Goal: Task Accomplishment & Management: Use online tool/utility

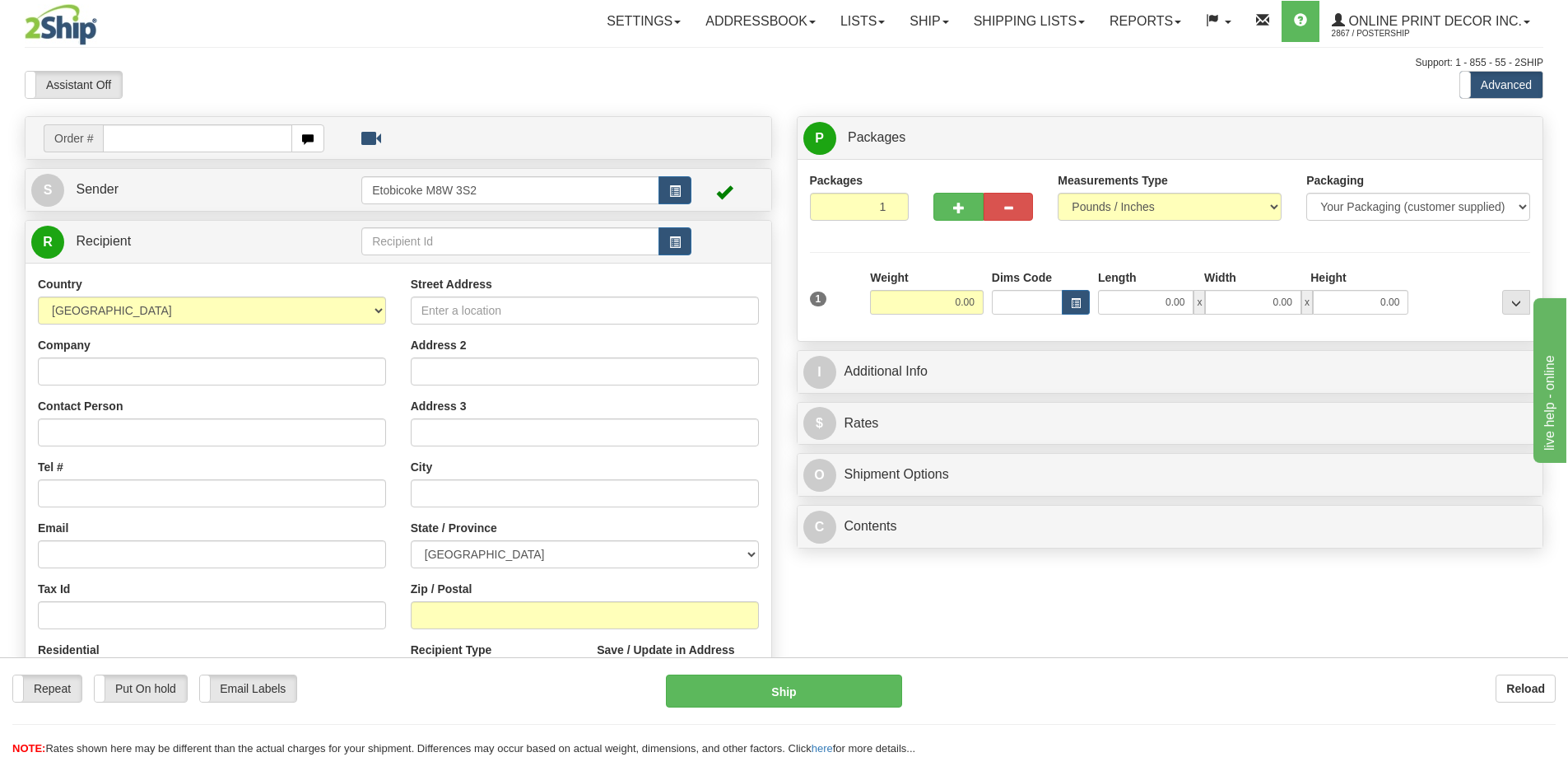
click at [590, 350] on div "Address 2" at bounding box center [585, 361] width 348 height 49
click at [664, 533] on div "State / Province ALBERTA BRITISH COLUMBIA MANITOBA NEW BRUNSWICK NEWFOUNDLAND N…" at bounding box center [585, 544] width 348 height 49
click at [140, 138] on input "text" at bounding box center [197, 139] width 189 height 28
type input "ca-419356"
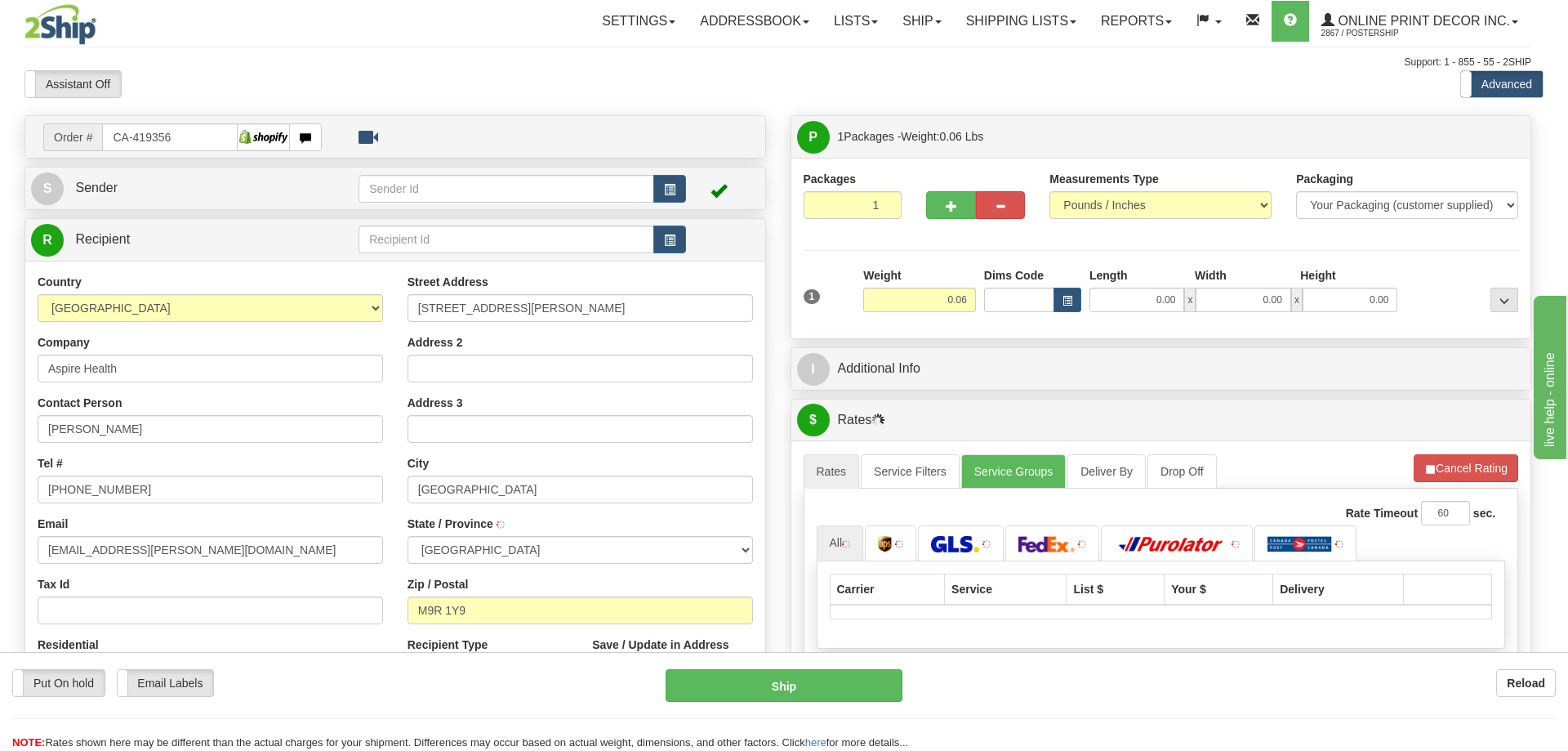
type input "ETOBICOKE"
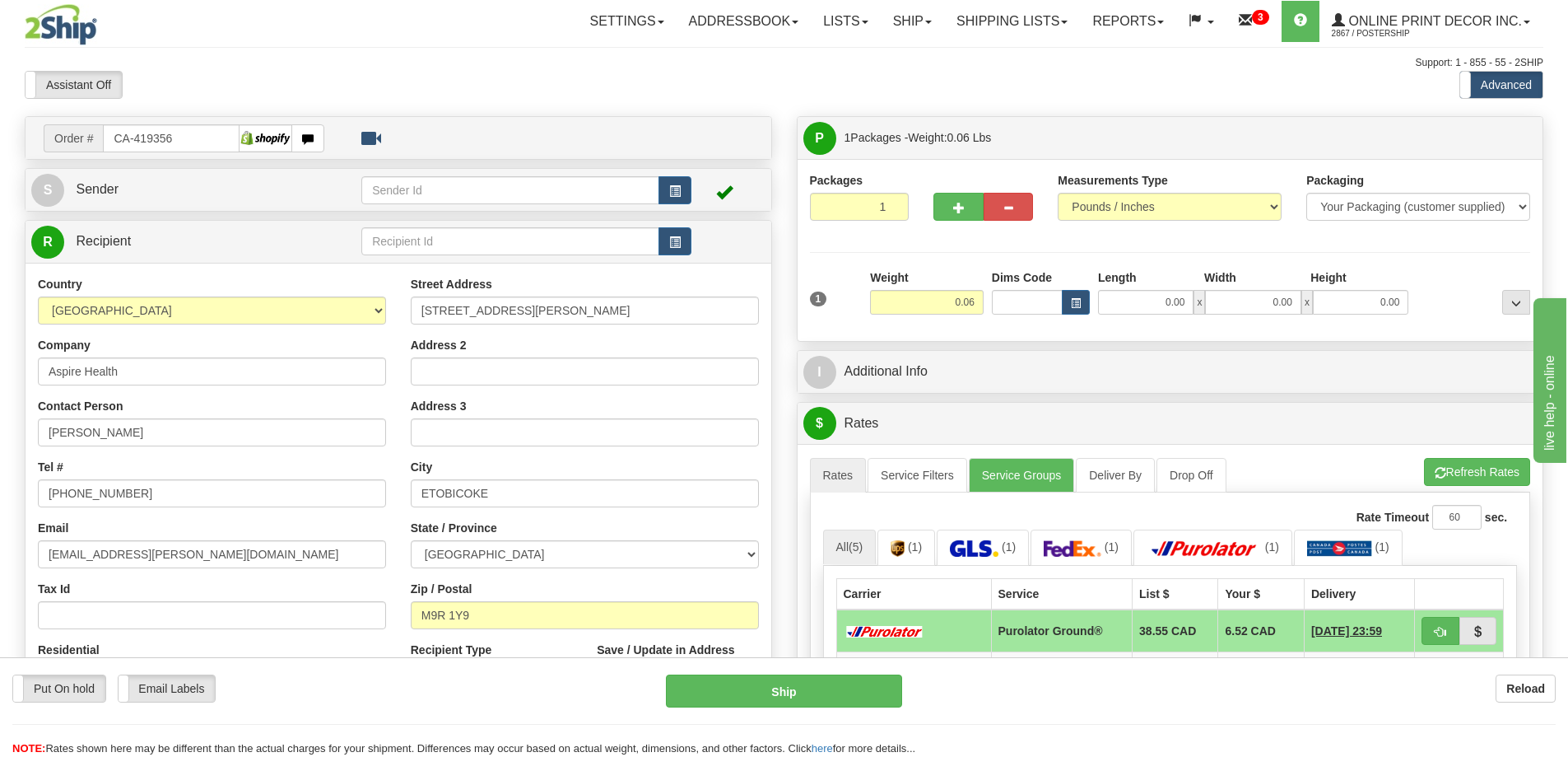
click at [1081, 290] on div "Dims Code" at bounding box center [1040, 292] width 106 height 45
click at [1066, 300] on button "button" at bounding box center [1076, 302] width 28 height 25
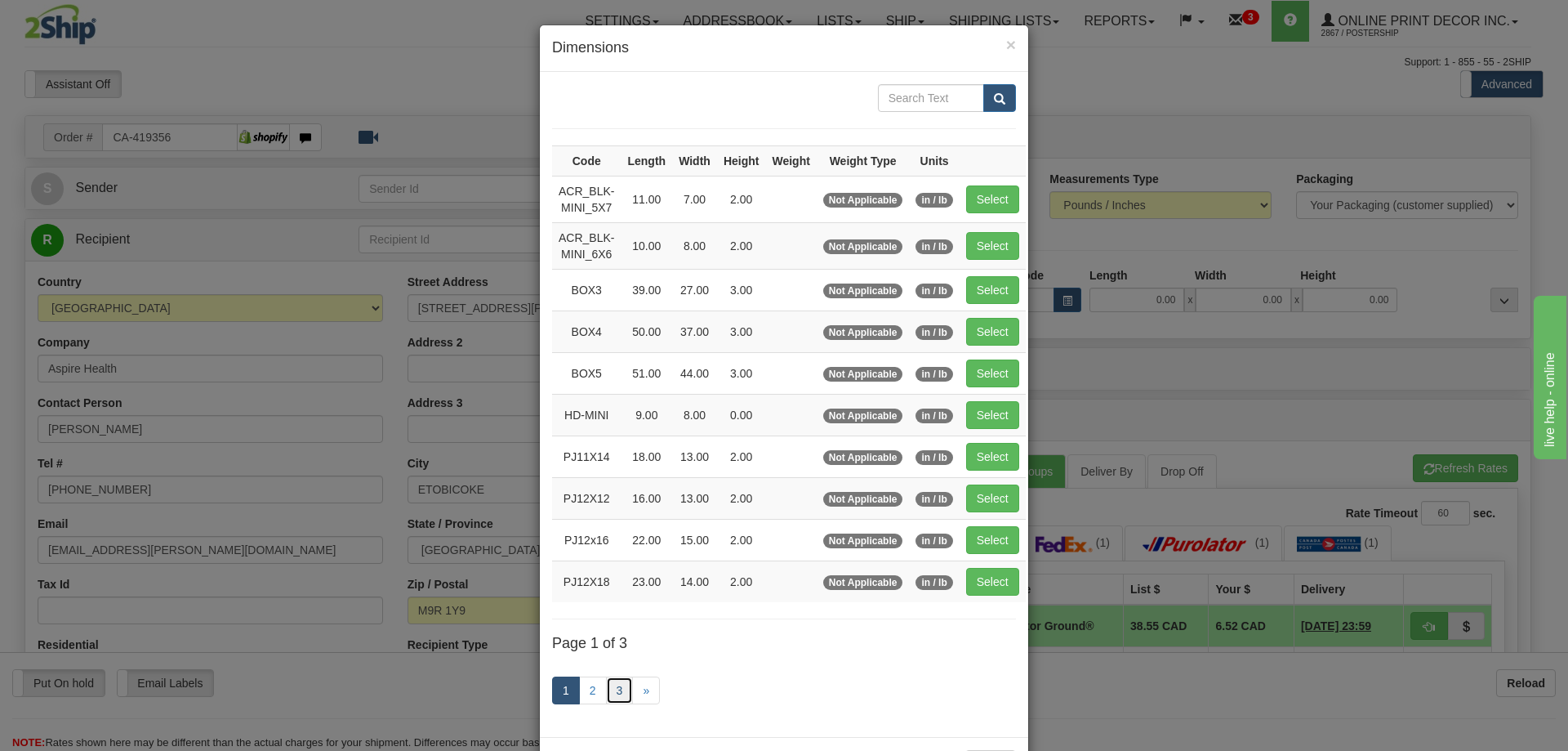
click at [625, 683] on link "3" at bounding box center [620, 690] width 28 height 28
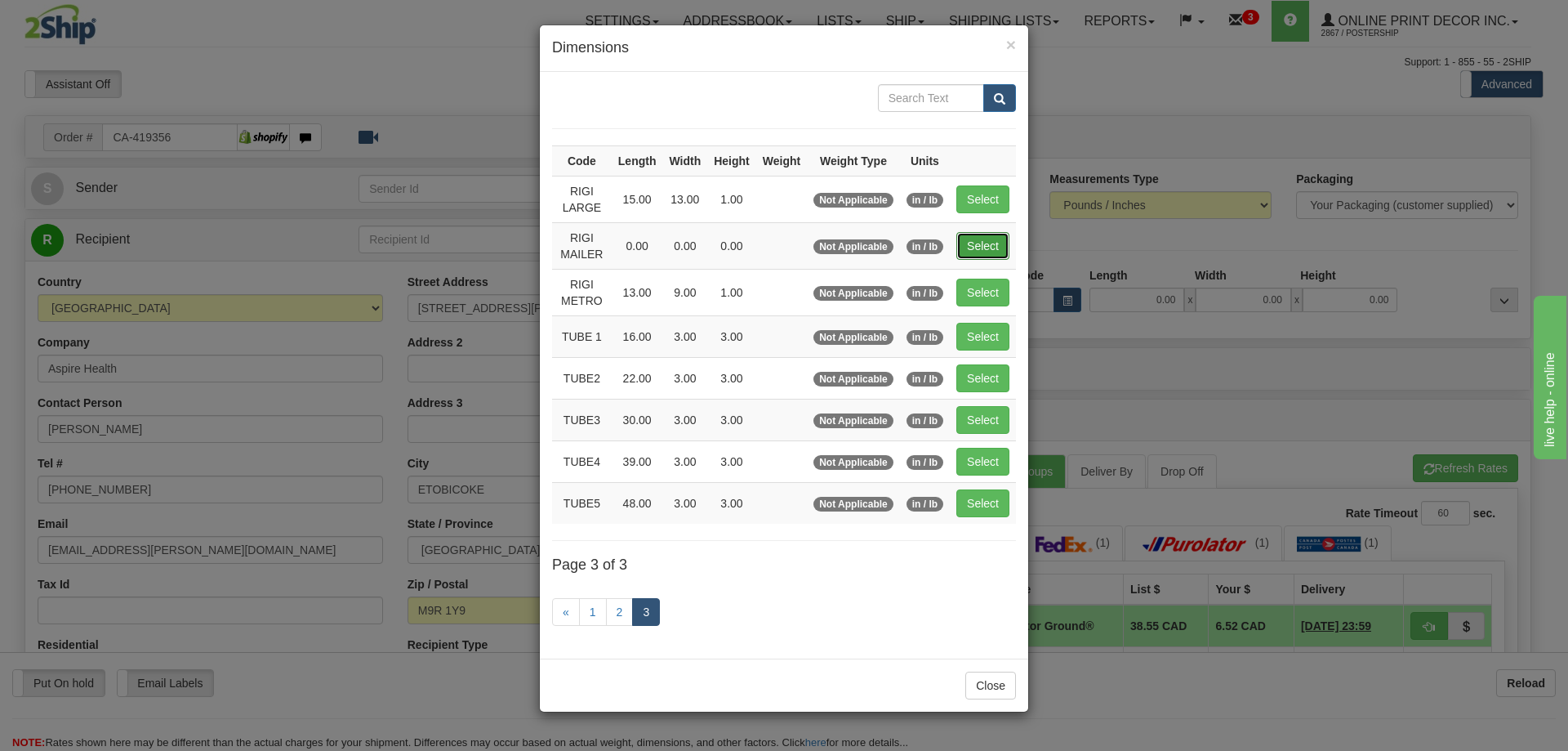
click at [988, 238] on button "Select" at bounding box center [982, 246] width 53 height 28
type input "RIGI MAILER"
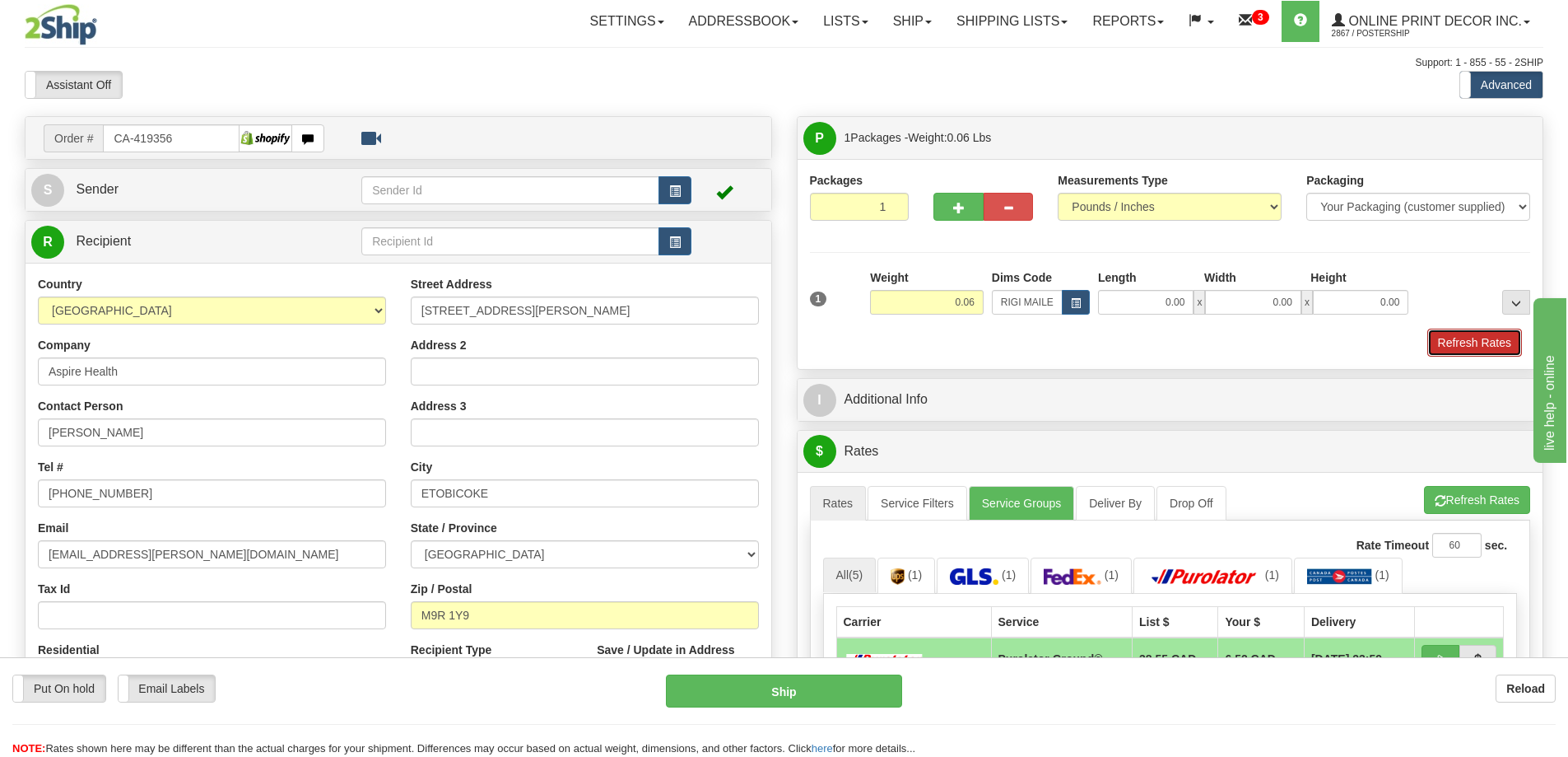
click at [1464, 348] on button "Refresh Rates" at bounding box center [1474, 343] width 95 height 28
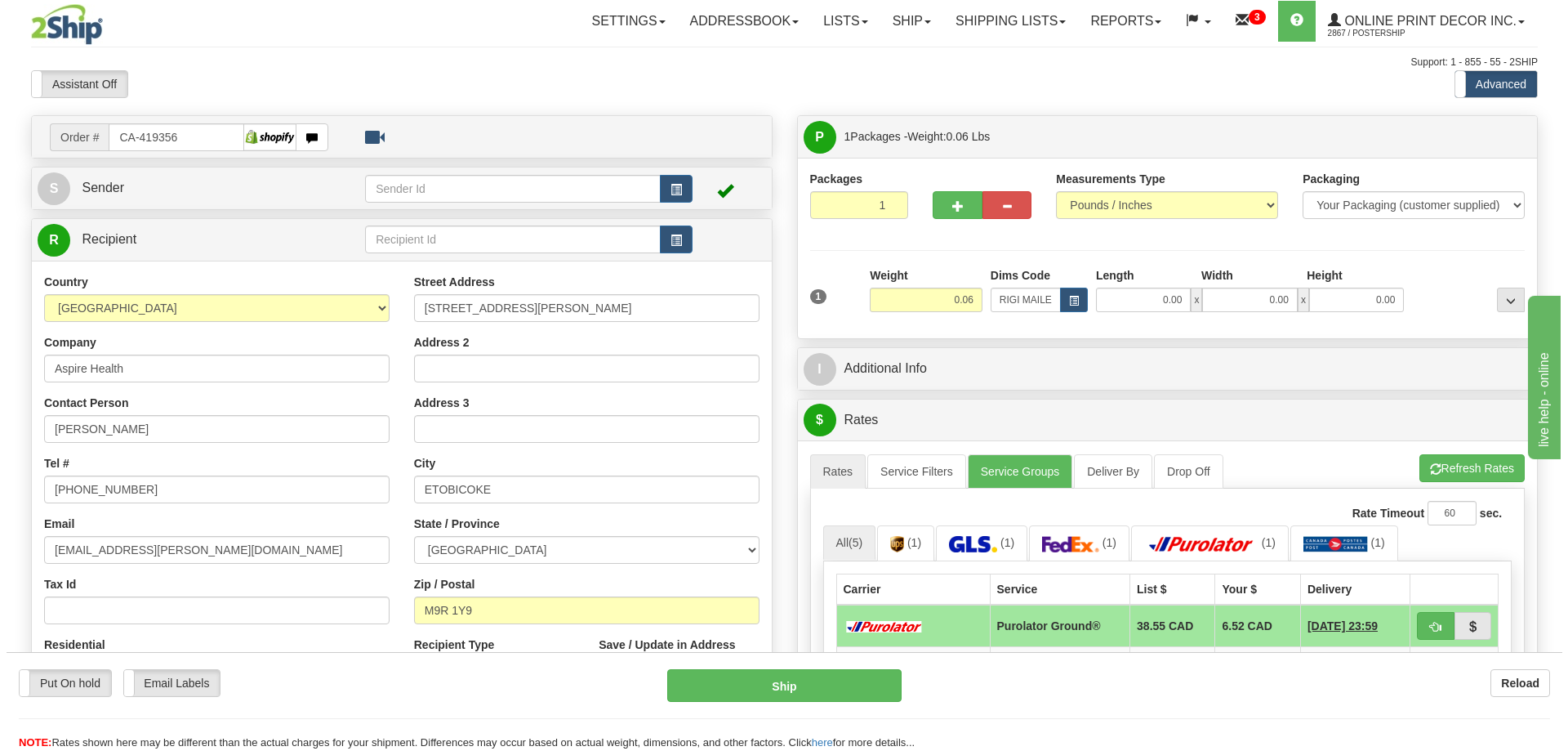
scroll to position [163, 0]
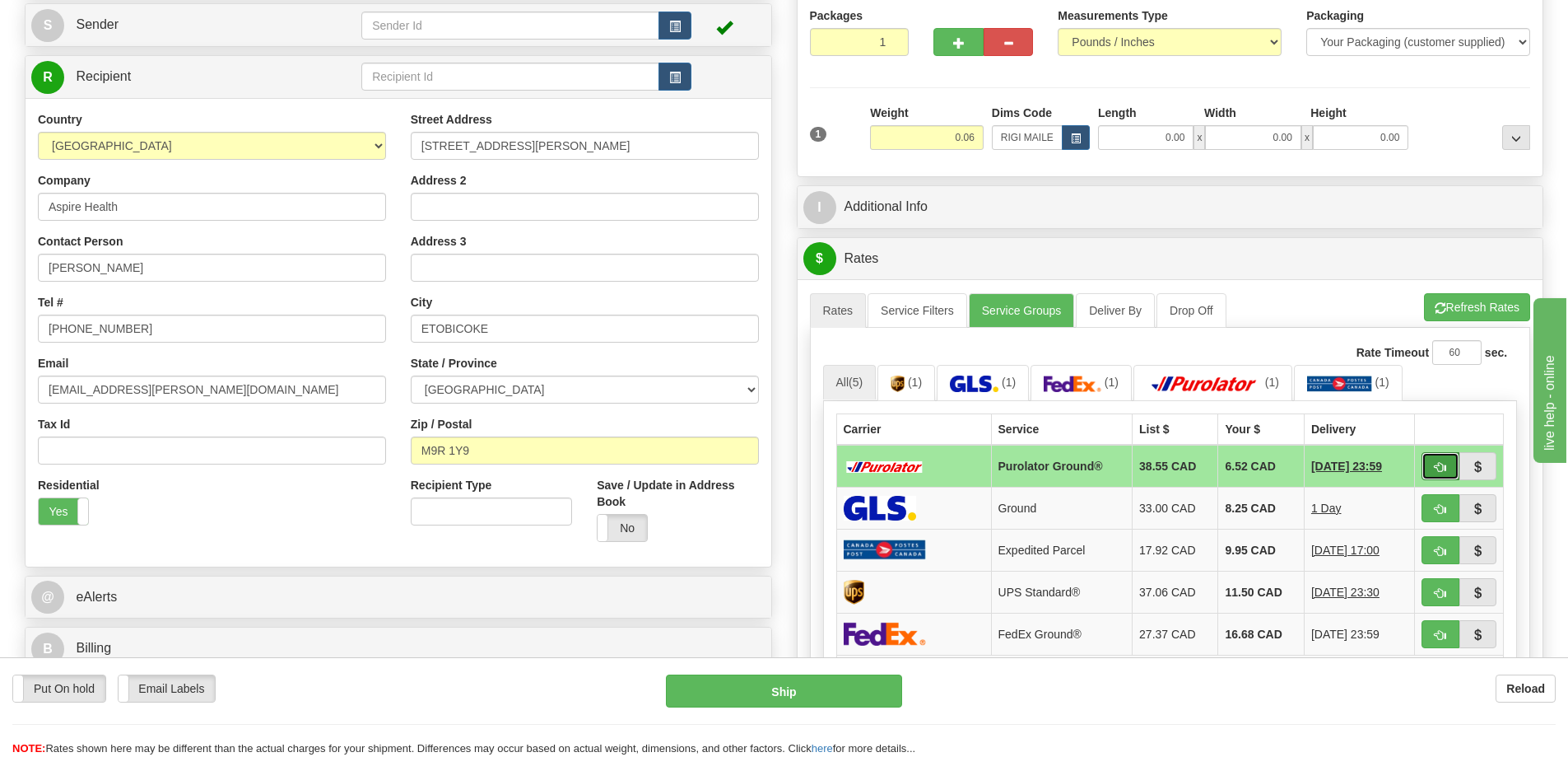
click at [1440, 461] on button "button" at bounding box center [1440, 466] width 38 height 28
type input "260"
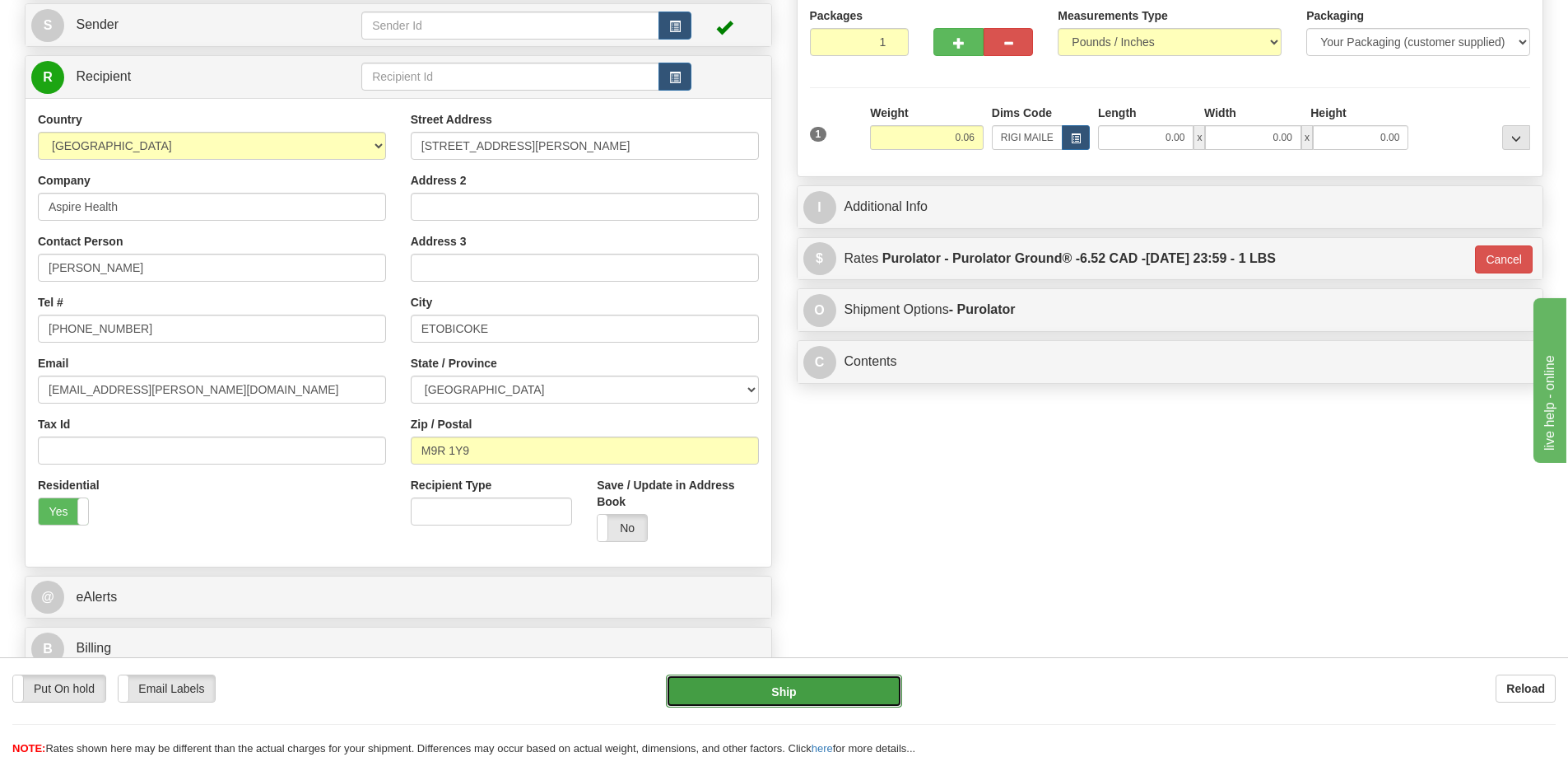
click at [859, 689] on button "Ship" at bounding box center [783, 691] width 236 height 33
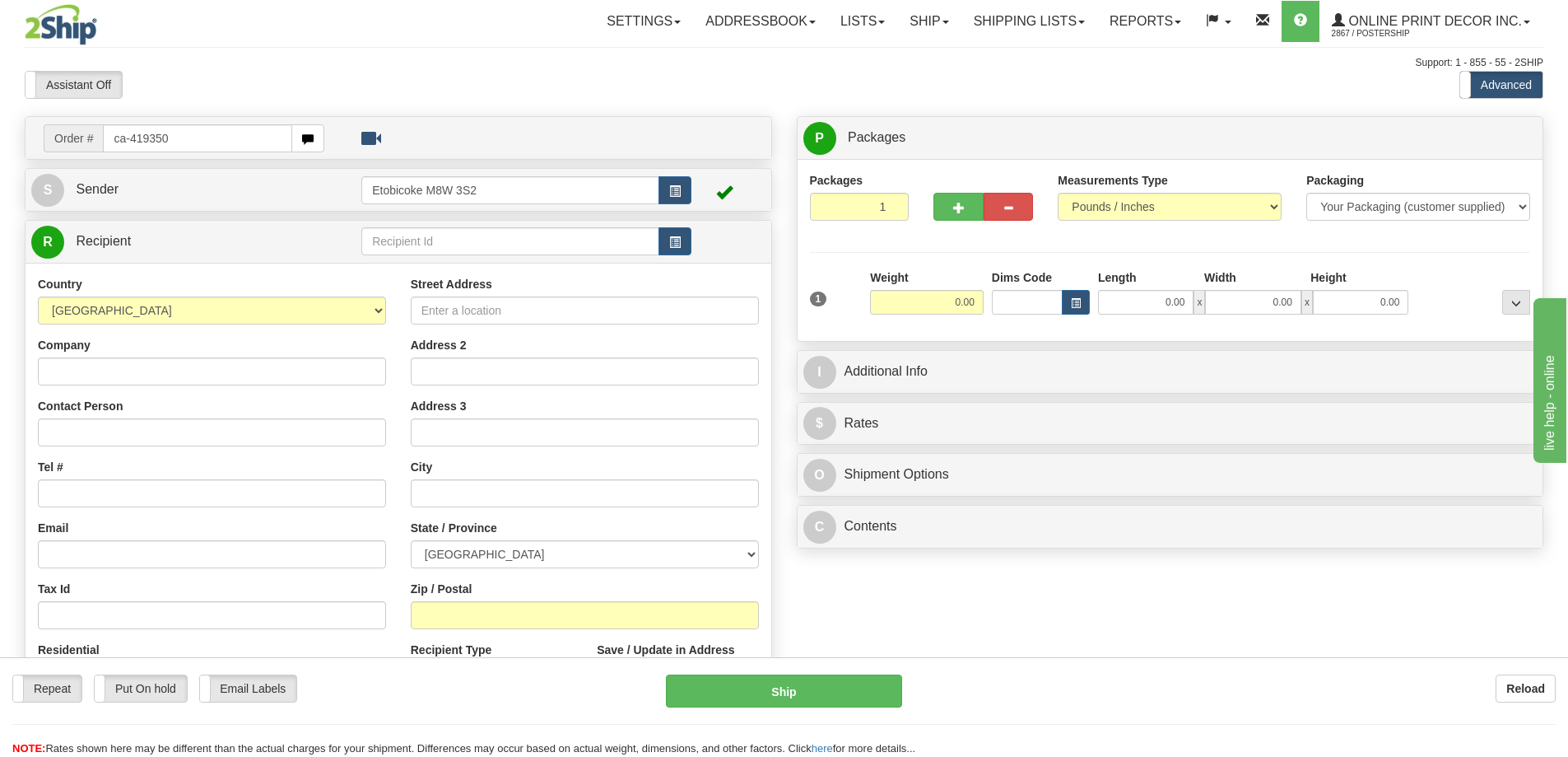
type input "ca-419350"
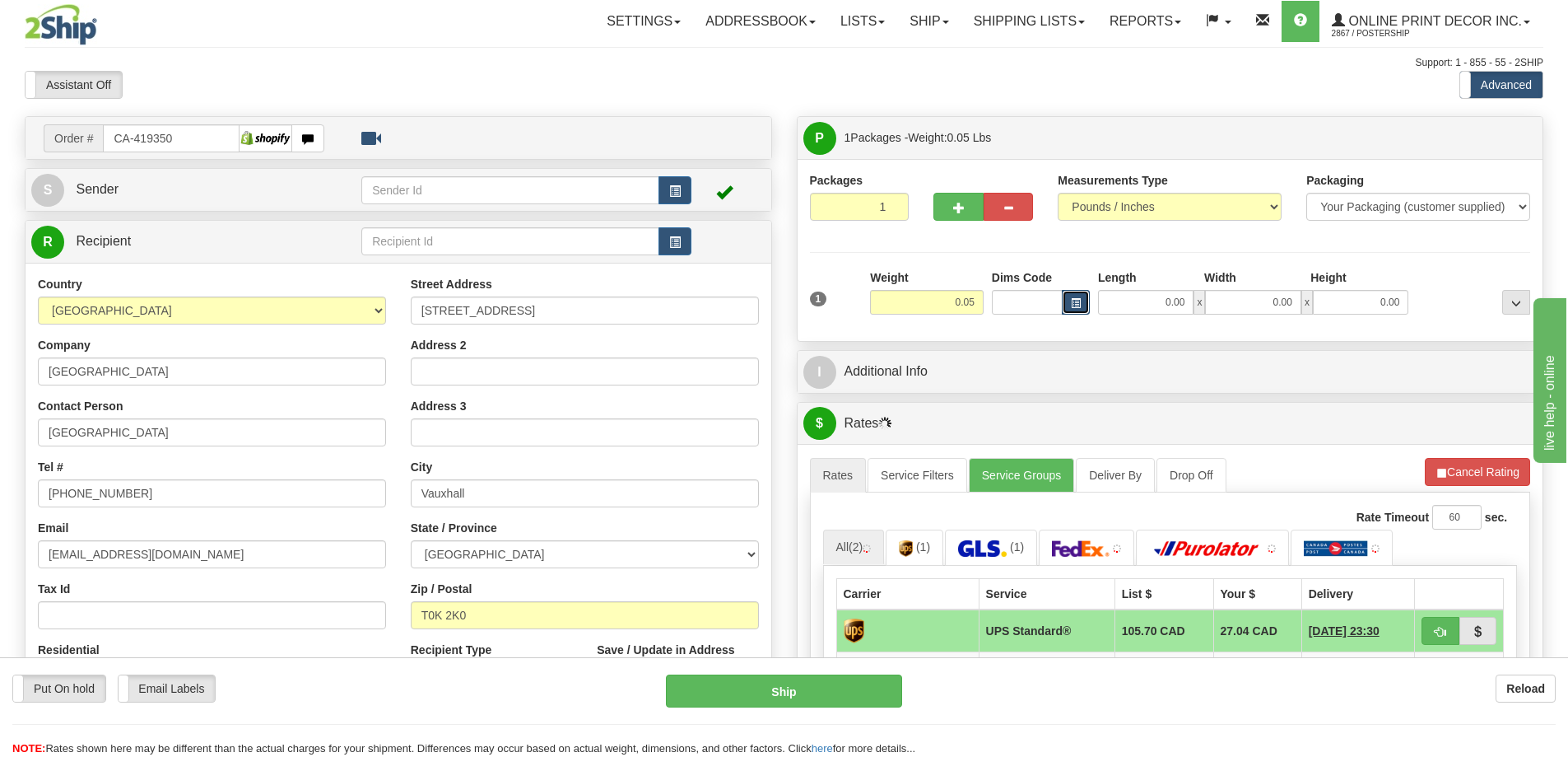
click at [1074, 300] on span "button" at bounding box center [1076, 303] width 10 height 9
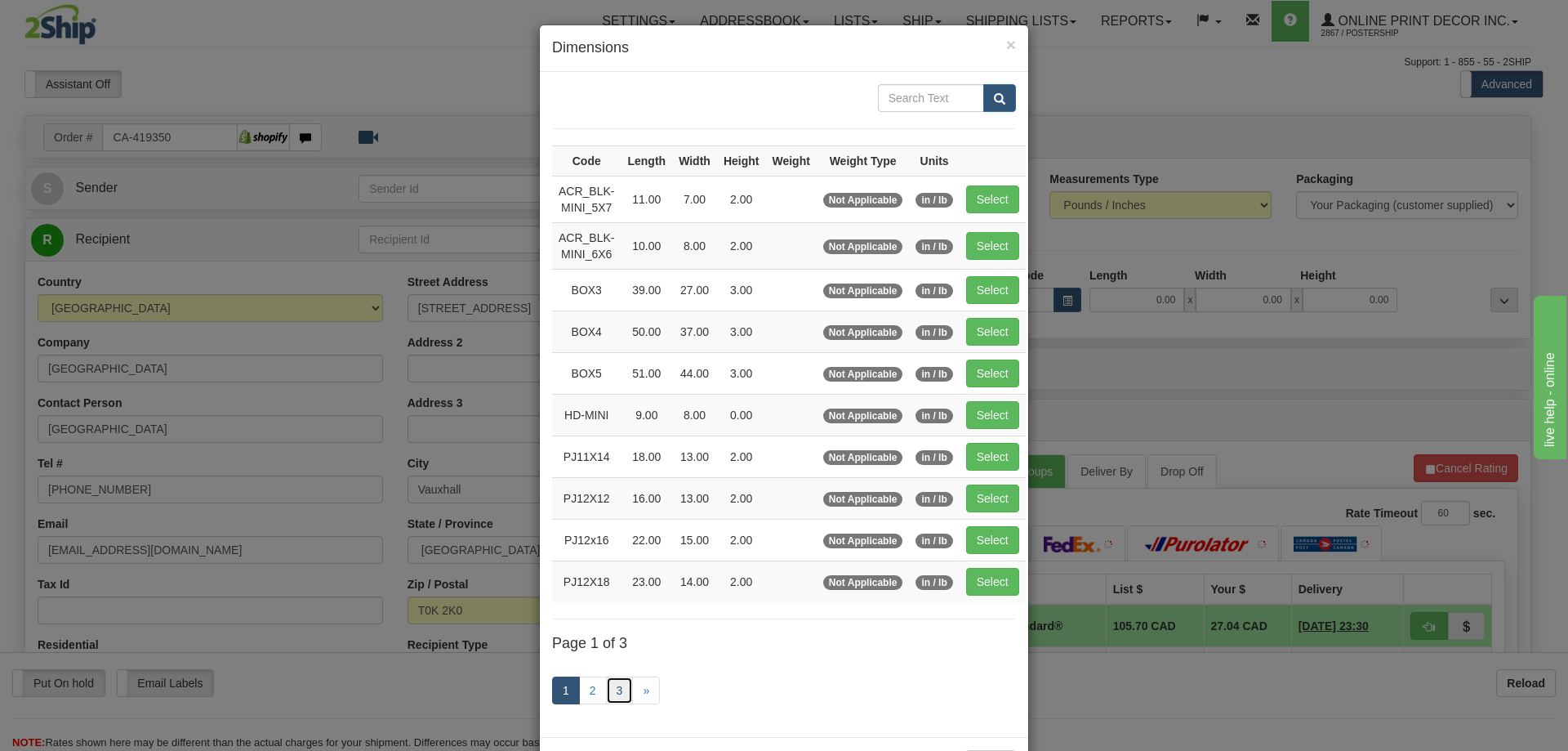
click at [617, 683] on link "3" at bounding box center [620, 690] width 28 height 28
click at [618, 689] on link "3" at bounding box center [620, 690] width 28 height 28
click at [613, 687] on link "3" at bounding box center [620, 690] width 28 height 28
click at [606, 695] on link "3" at bounding box center [620, 690] width 28 height 28
click at [615, 688] on link "3" at bounding box center [620, 690] width 28 height 28
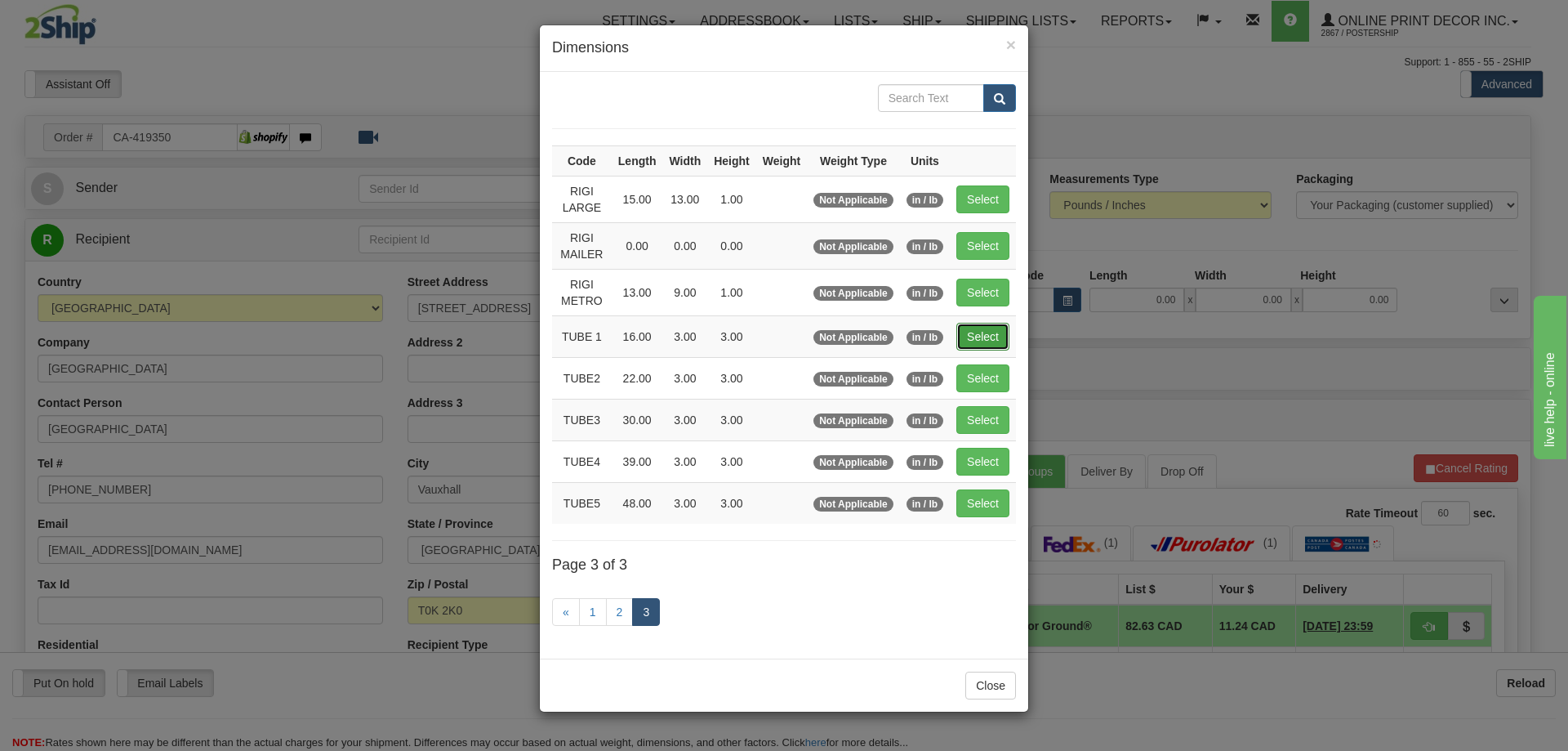
drag, startPoint x: 985, startPoint y: 334, endPoint x: 1024, endPoint y: 333, distance: 39.0
click at [986, 334] on button "Select" at bounding box center [982, 337] width 53 height 28
type input "TUBE 1"
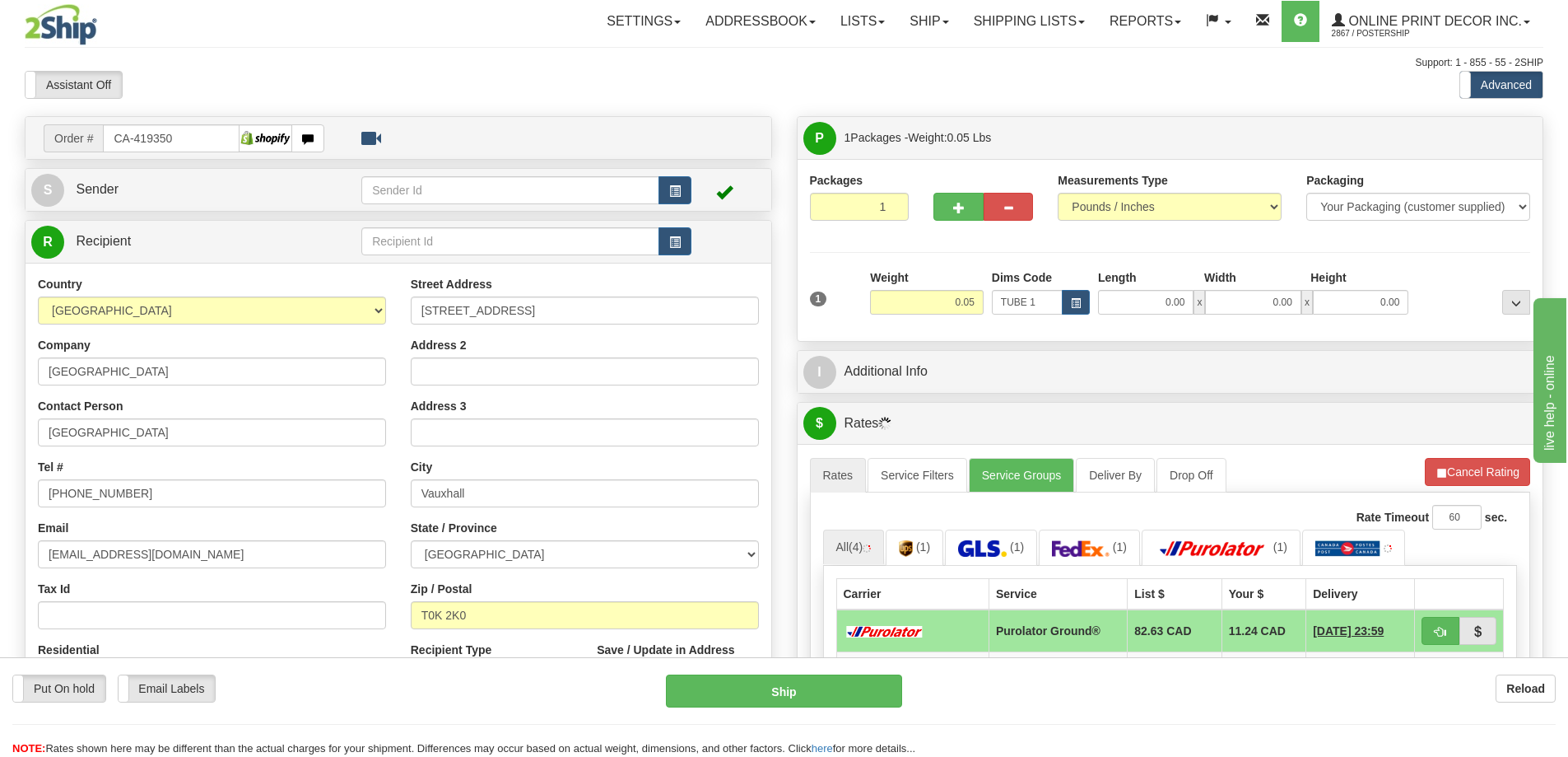
type input "16.00"
type input "3.00"
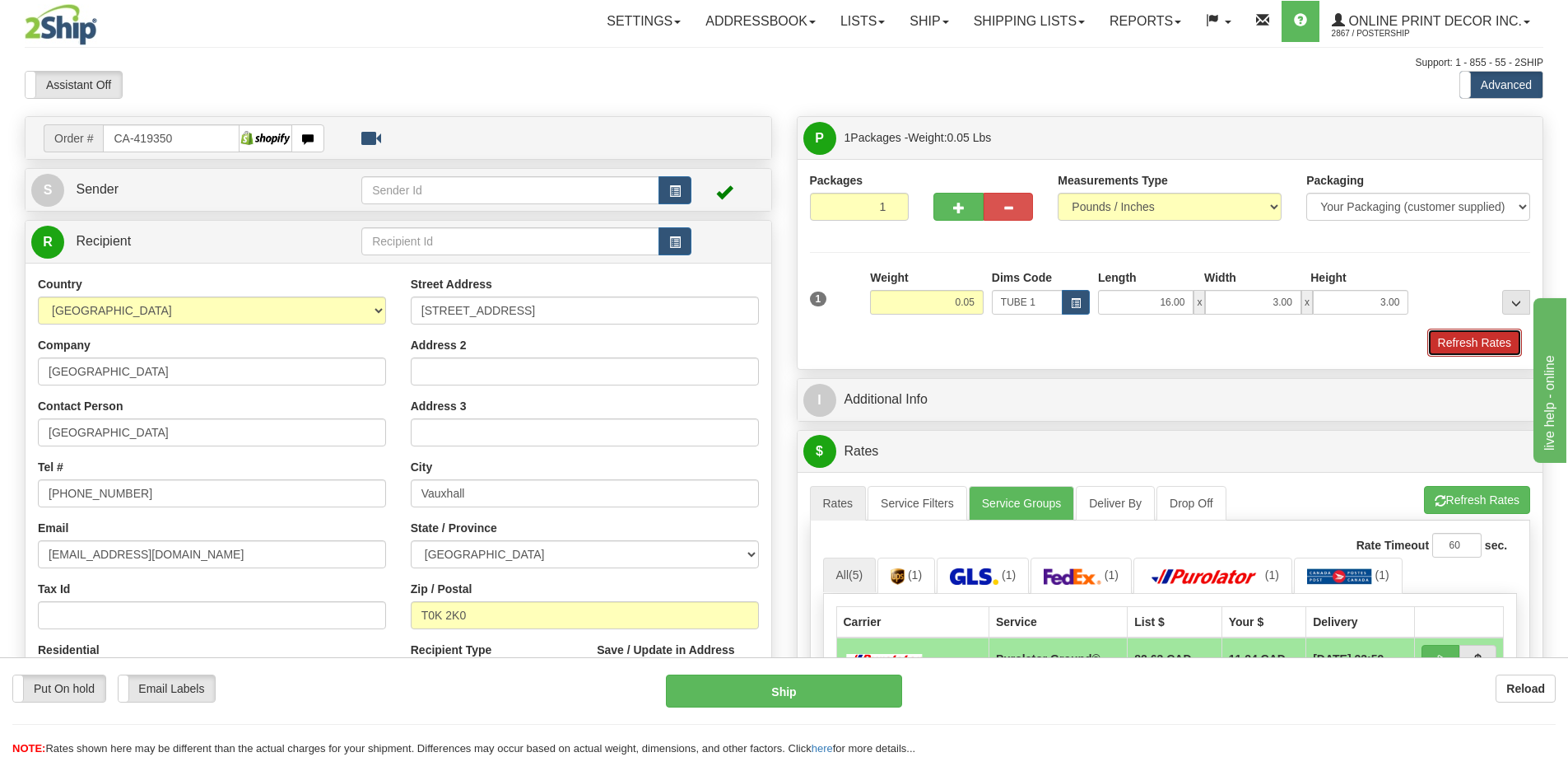
click at [1497, 340] on button "Refresh Rates" at bounding box center [1474, 343] width 95 height 28
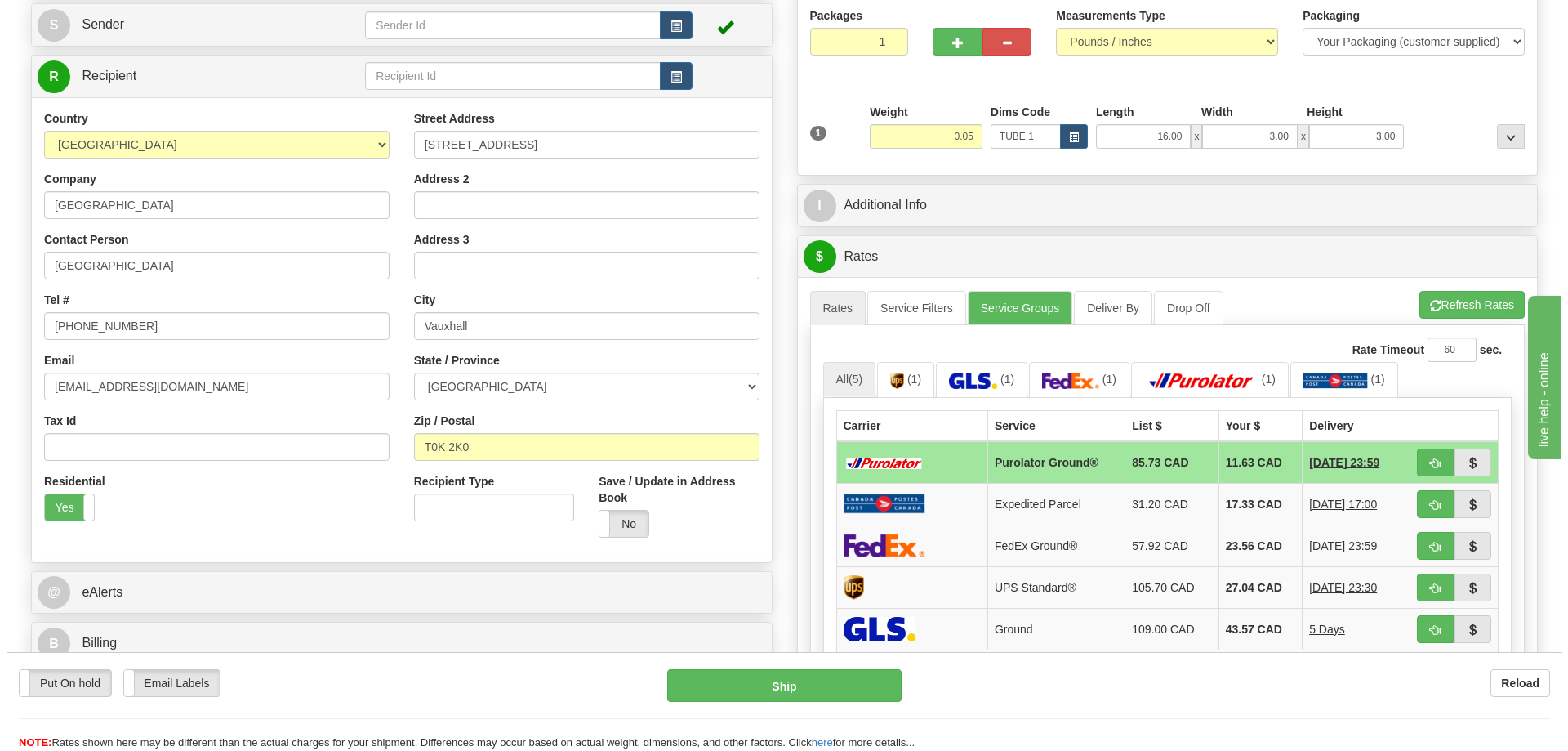
scroll to position [245, 0]
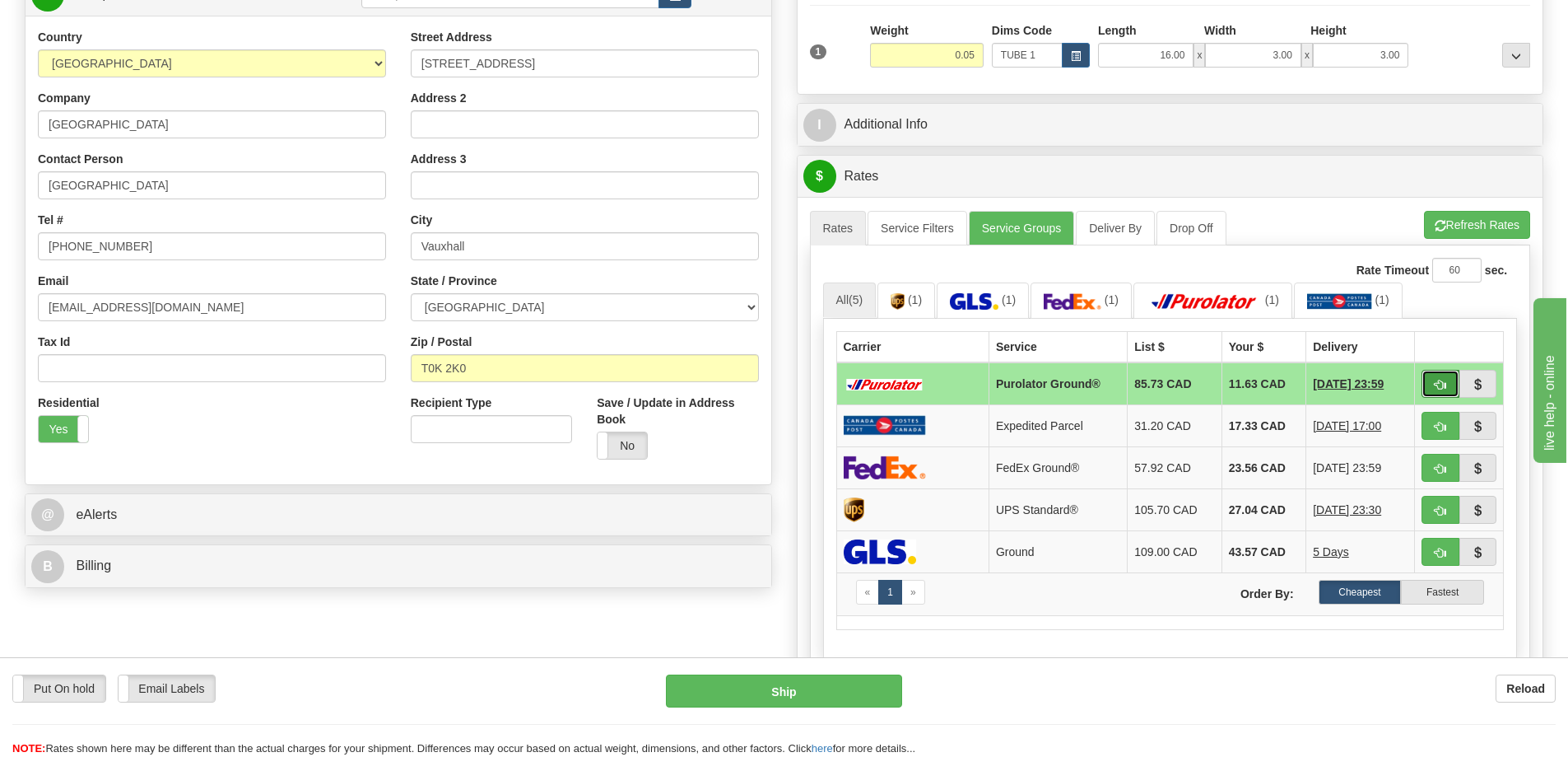
click at [1436, 383] on span "button" at bounding box center [1440, 385] width 11 height 11
type input "260"
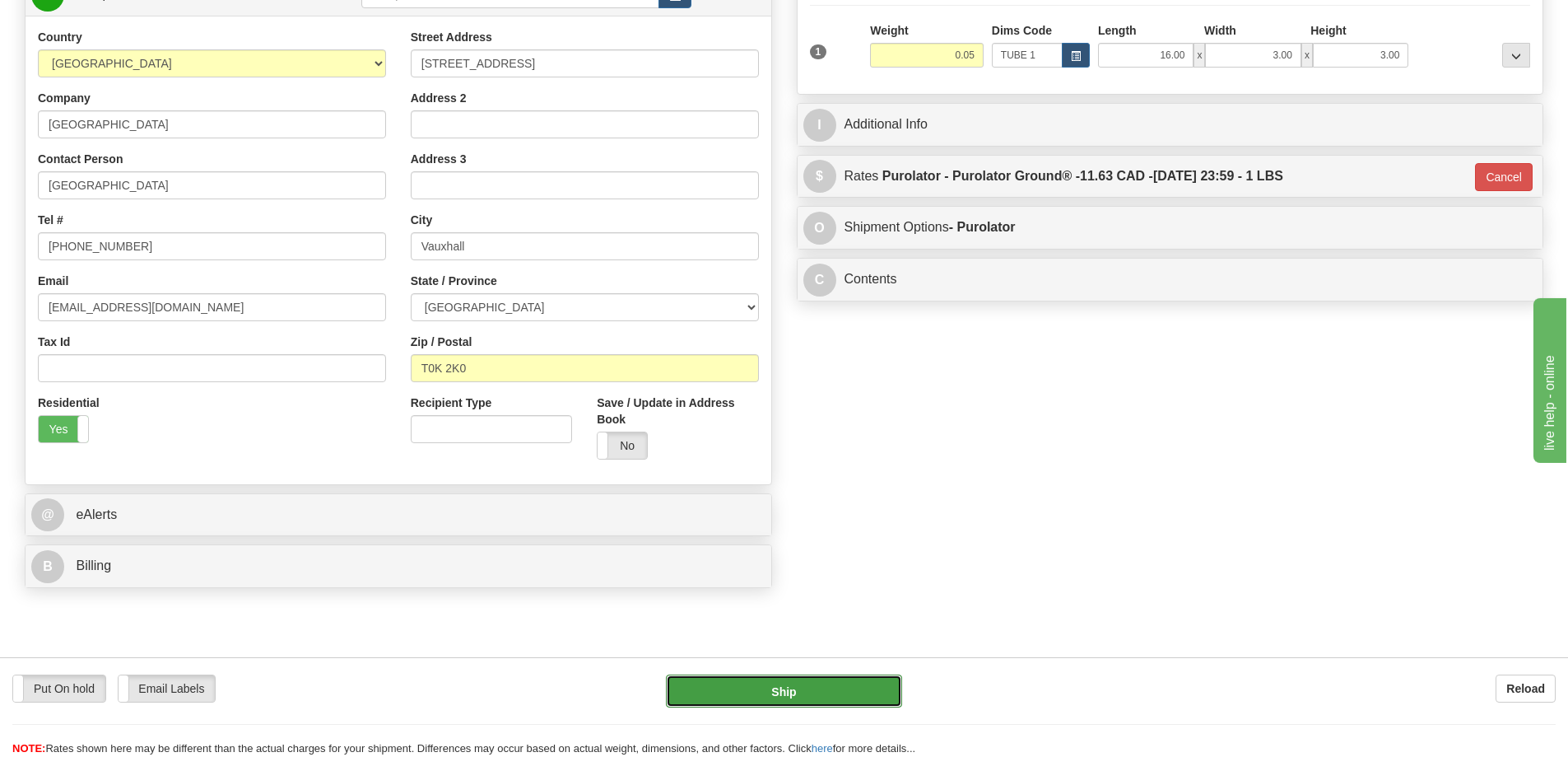
click at [826, 685] on button "Ship" at bounding box center [783, 691] width 236 height 33
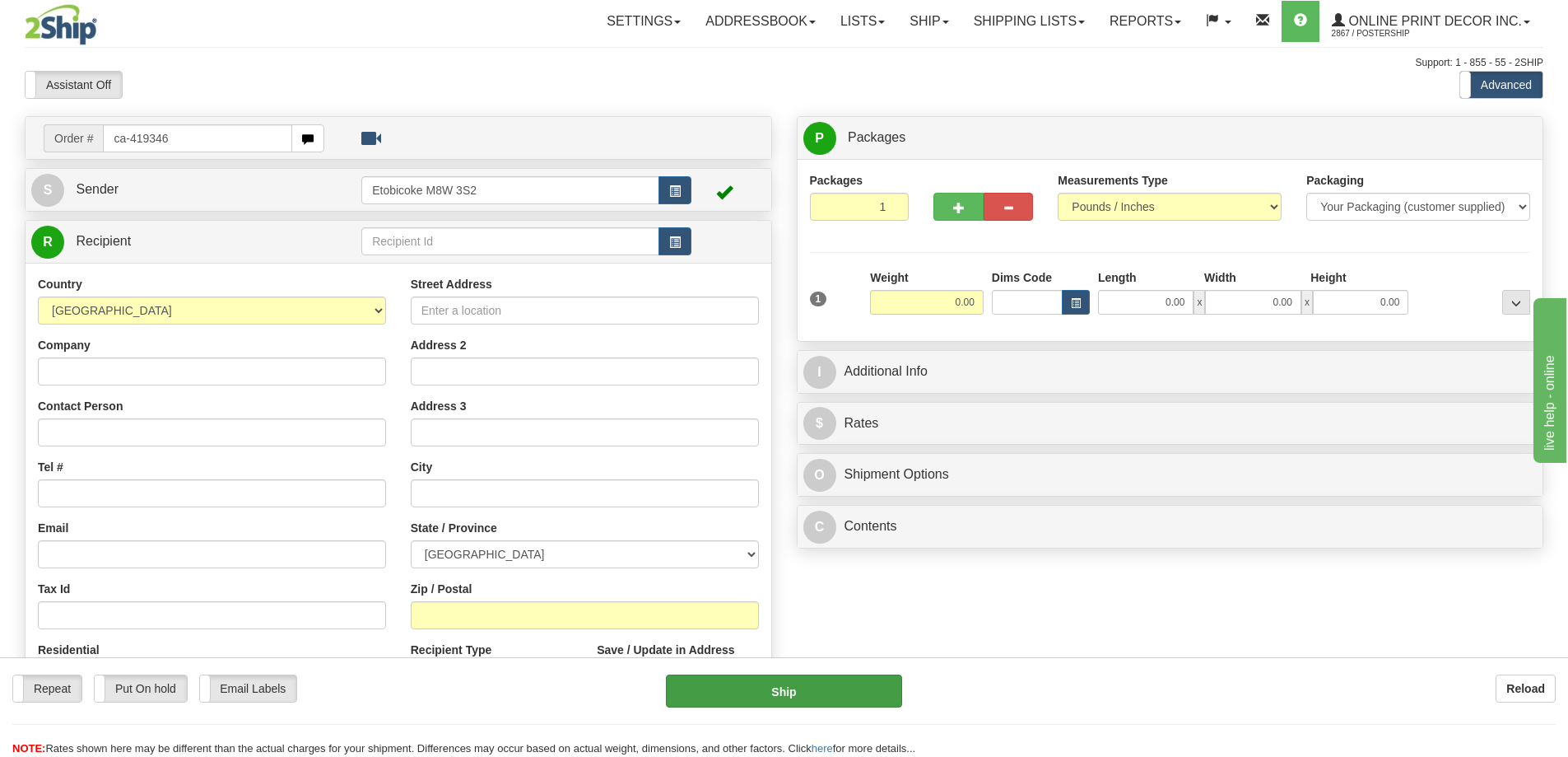
type input "ca-419346"
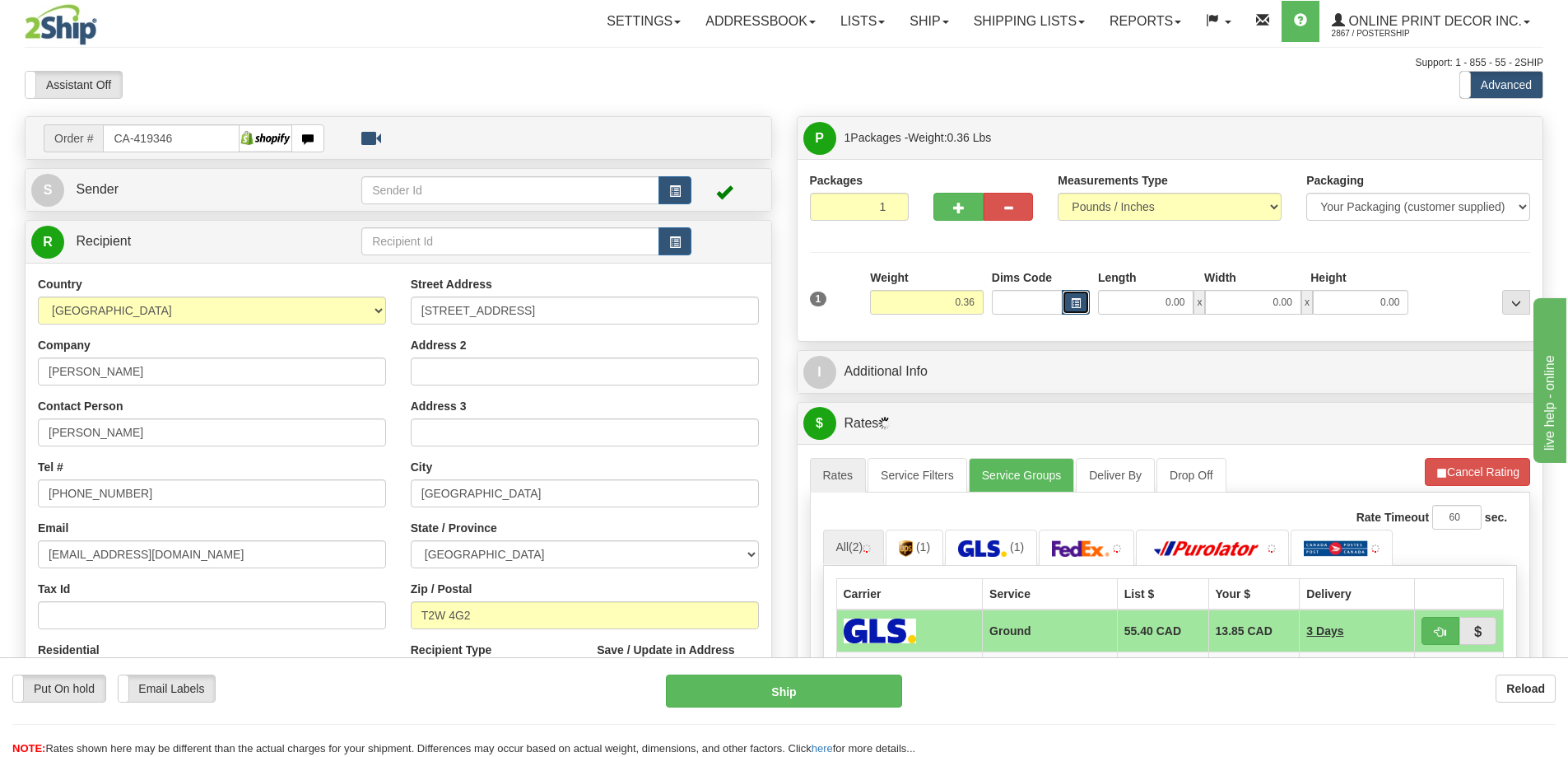
click at [1078, 300] on span "button" at bounding box center [1076, 303] width 10 height 9
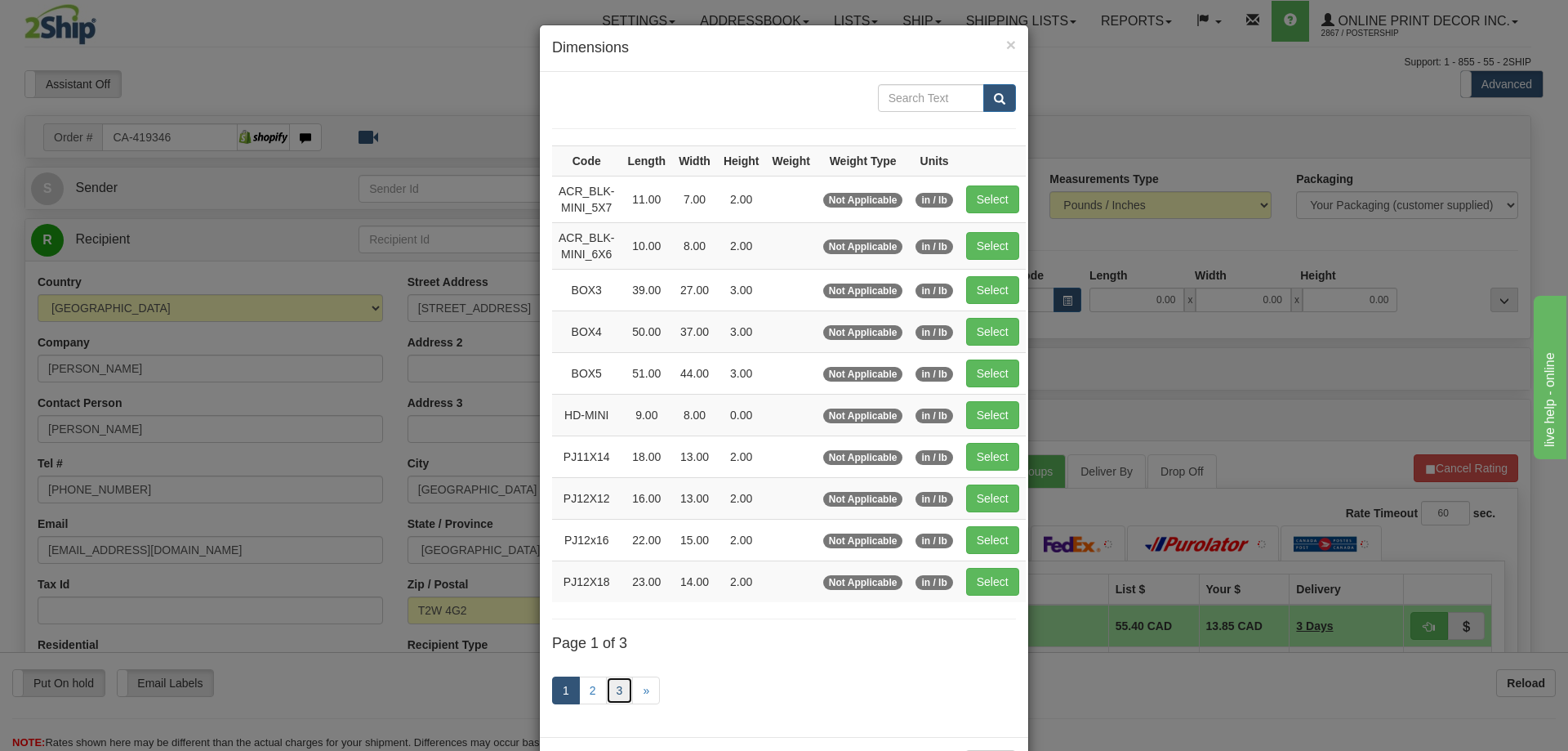
click at [616, 686] on link "3" at bounding box center [620, 690] width 28 height 28
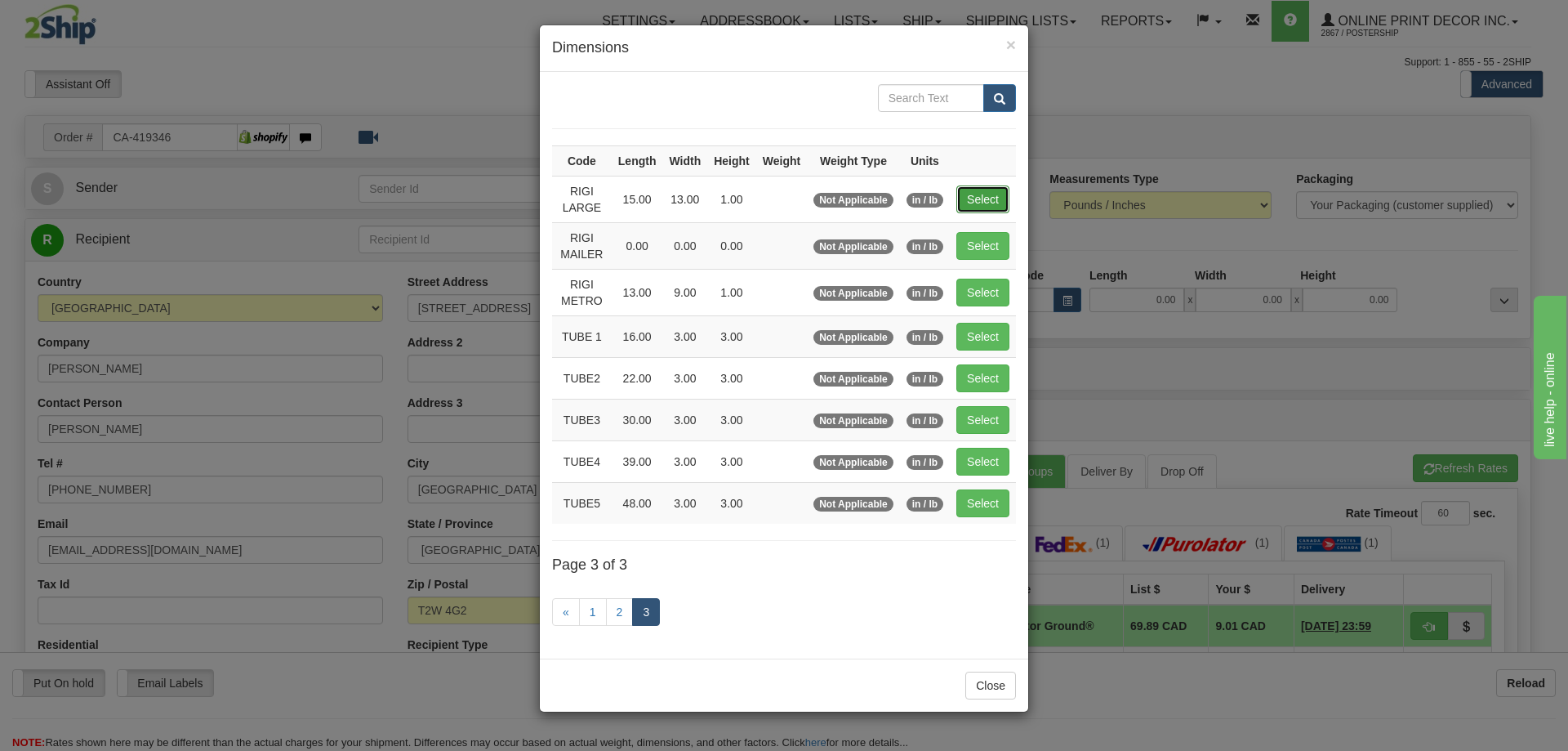
click at [980, 198] on button "Select" at bounding box center [982, 199] width 53 height 28
type input "RIGI LARGE"
type input "15.00"
type input "13.00"
type input "1.00"
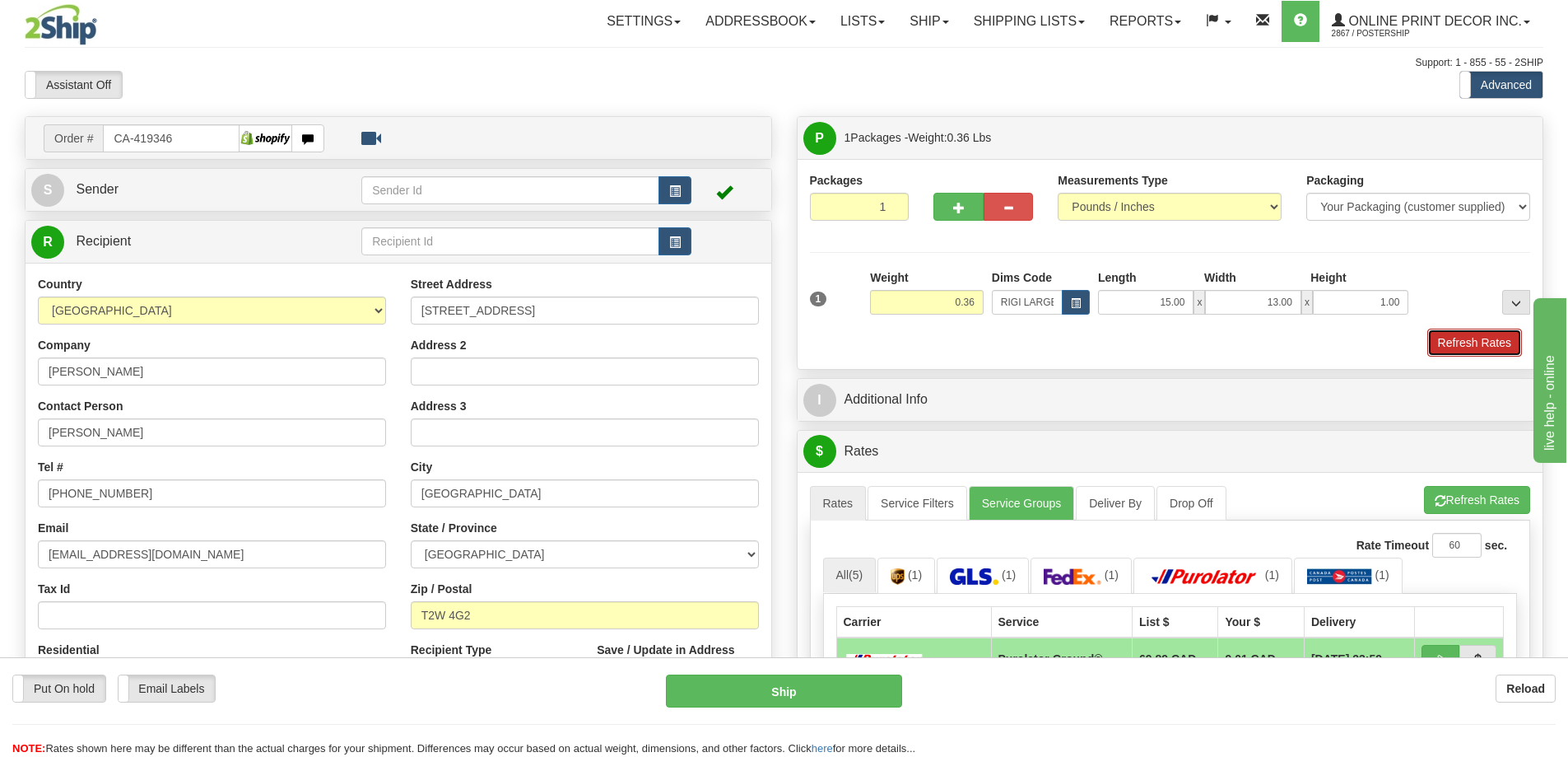
click at [1466, 346] on button "Refresh Rates" at bounding box center [1474, 343] width 95 height 28
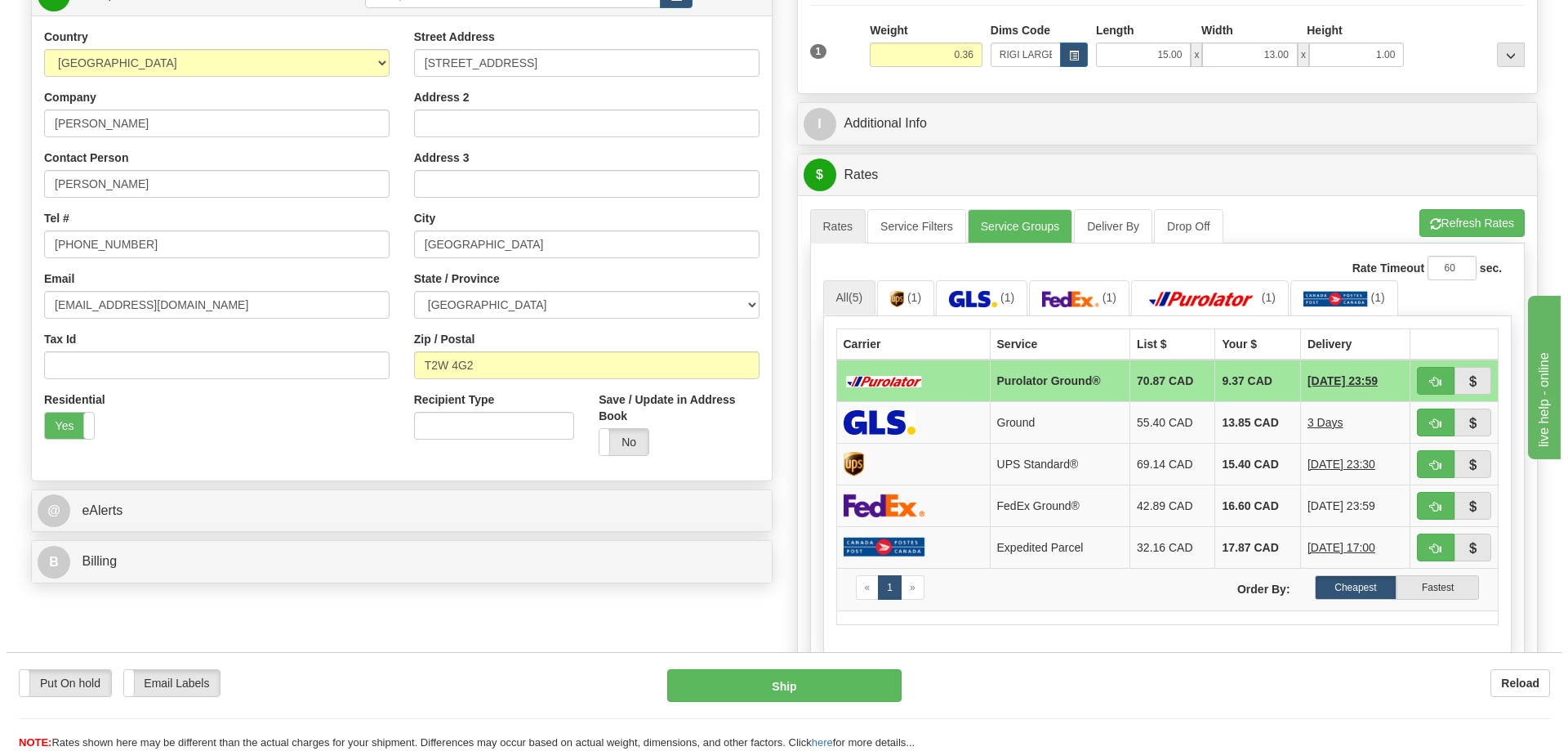
scroll to position [163, 0]
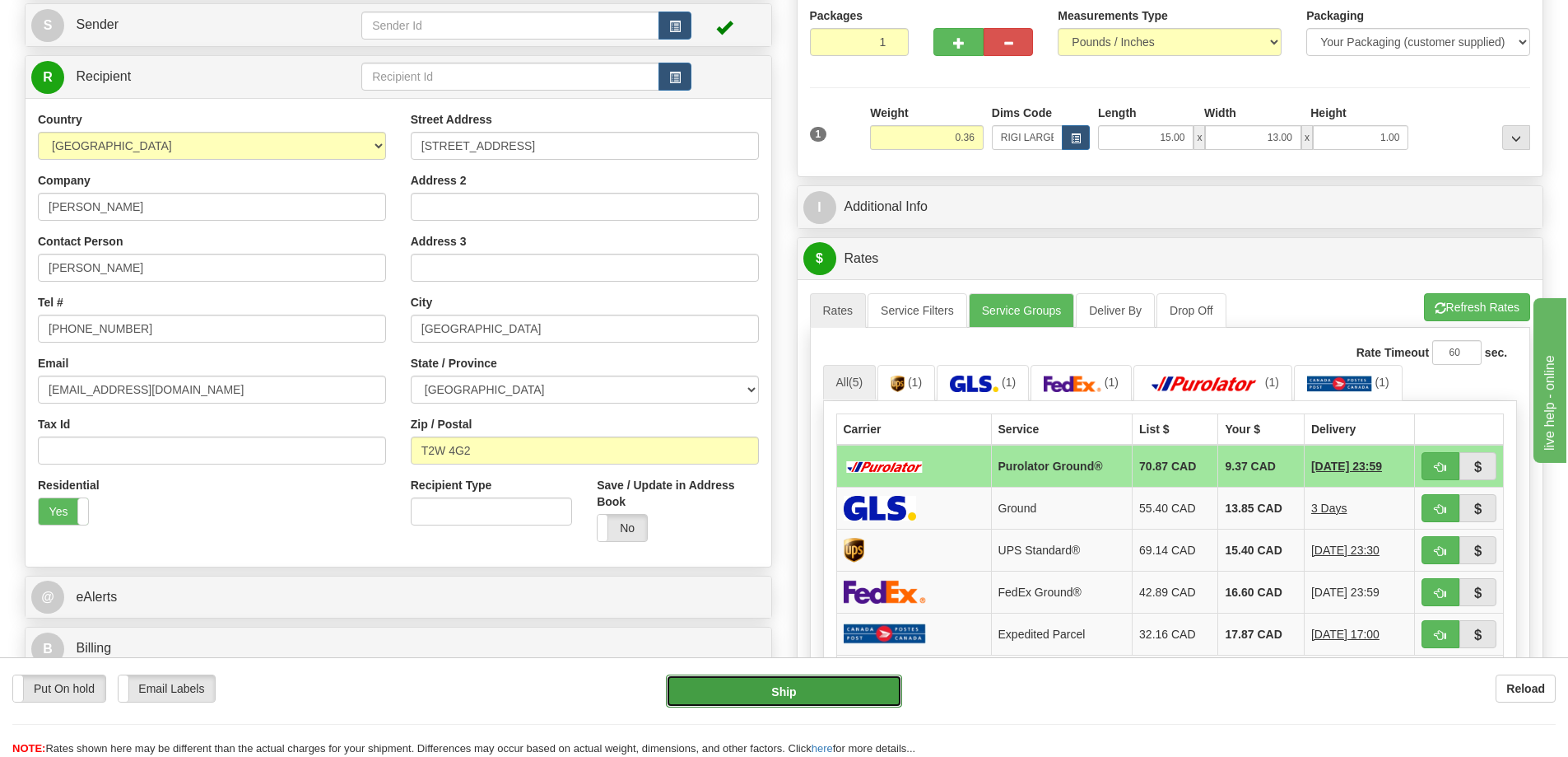
click at [868, 691] on button "Ship" at bounding box center [783, 691] width 236 height 33
type input "260"
